Goal: Task Accomplishment & Management: Manage account settings

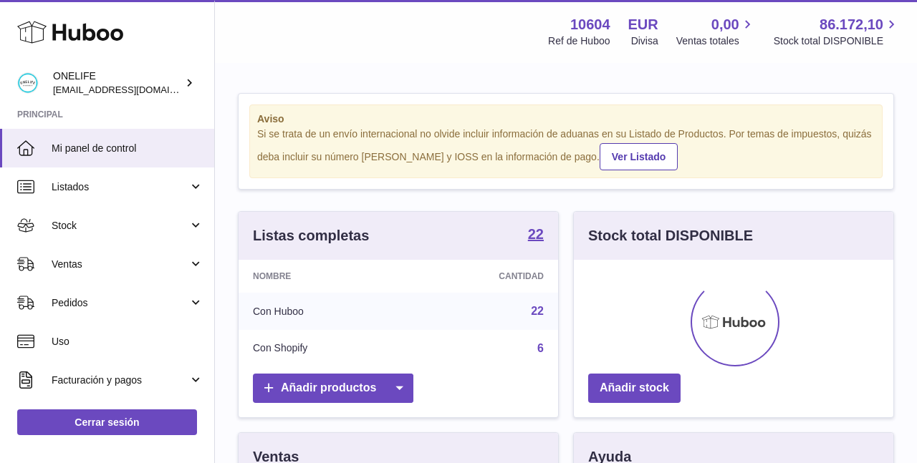
scroll to position [223, 319]
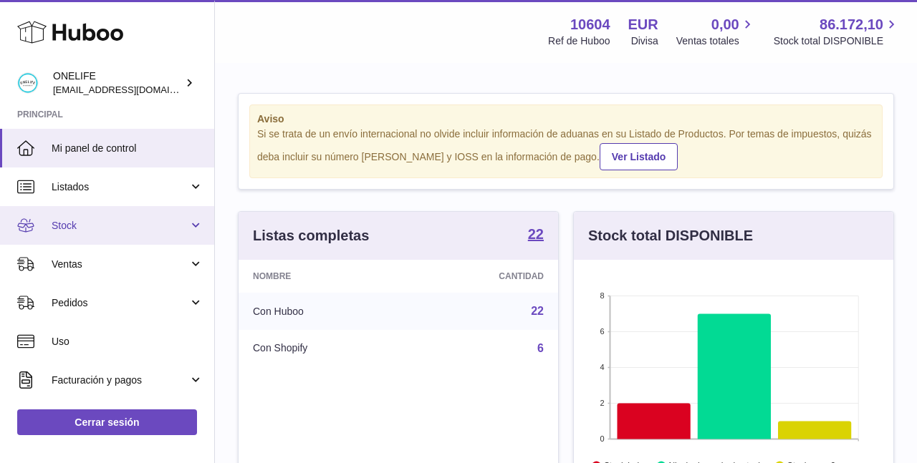
click at [110, 232] on link "Stock" at bounding box center [107, 225] width 214 height 39
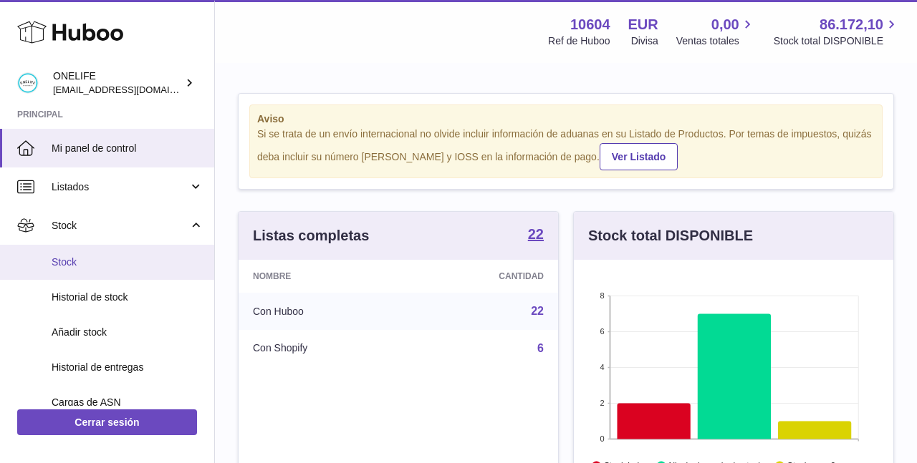
click at [97, 256] on span "Stock" at bounding box center [128, 263] width 152 height 14
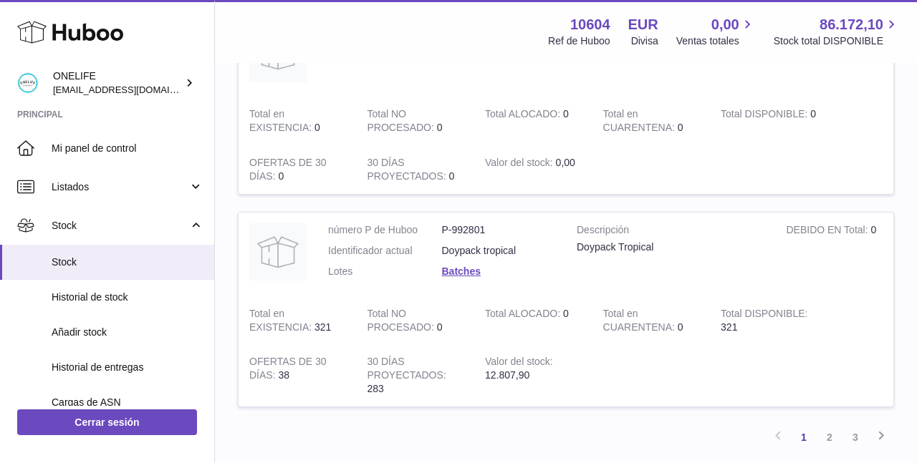
scroll to position [1925, 0]
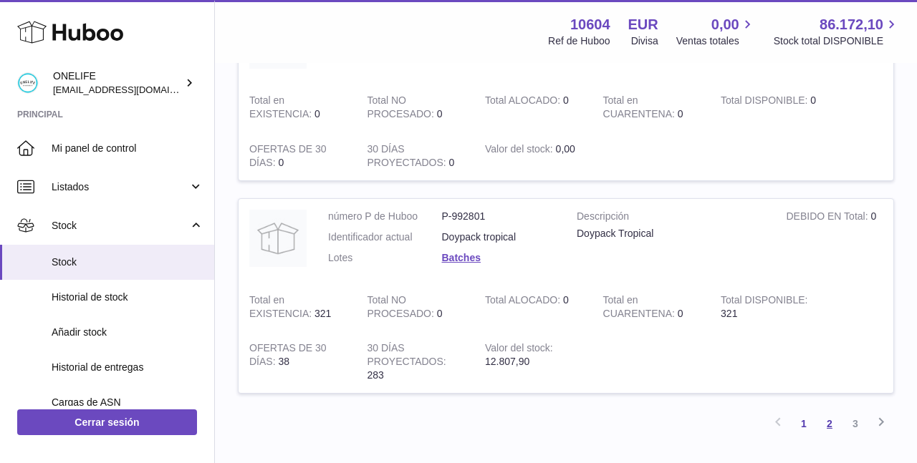
click at [825, 413] on link "2" at bounding box center [830, 424] width 26 height 26
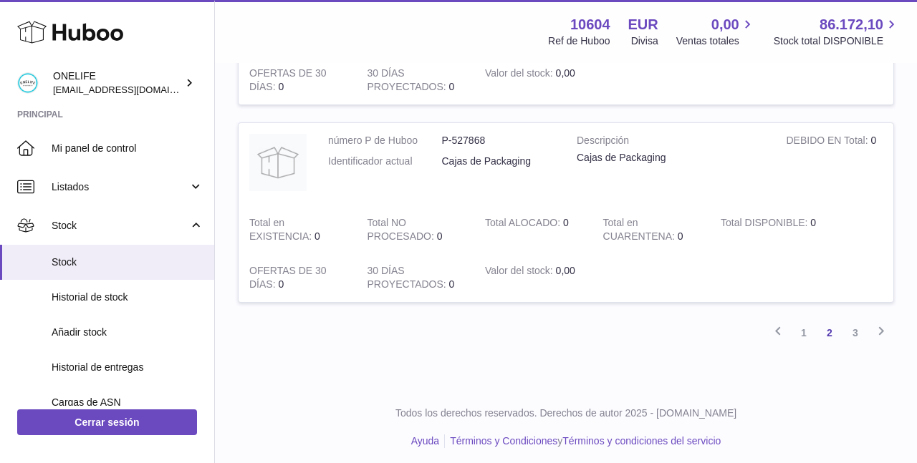
scroll to position [1931, 0]
click at [856, 326] on link "3" at bounding box center [855, 331] width 26 height 26
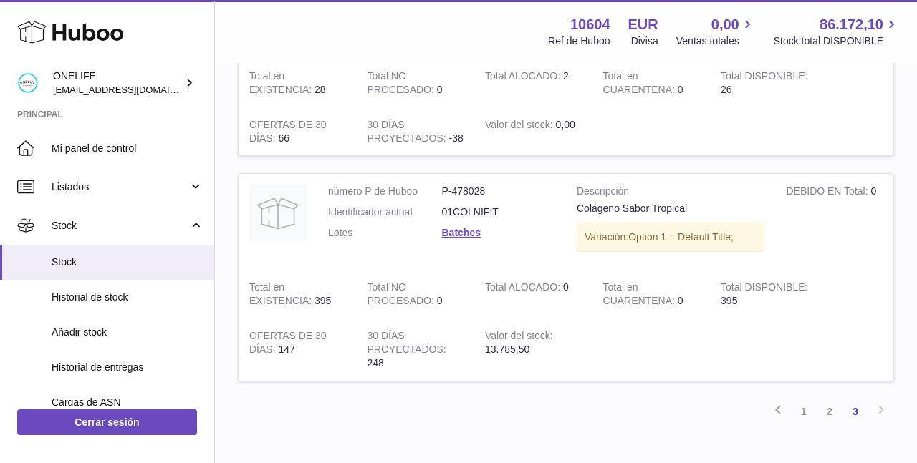
scroll to position [285, 0]
